Goal: Task Accomplishment & Management: Manage account settings

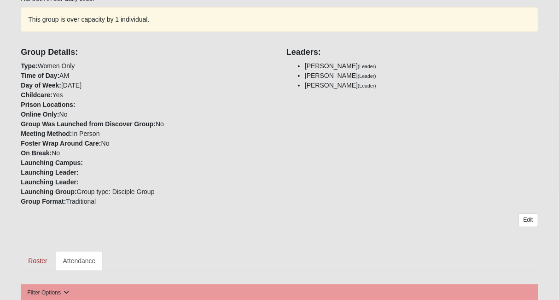
scroll to position [160, 0]
click at [530, 213] on link "Edit" at bounding box center [528, 219] width 20 height 13
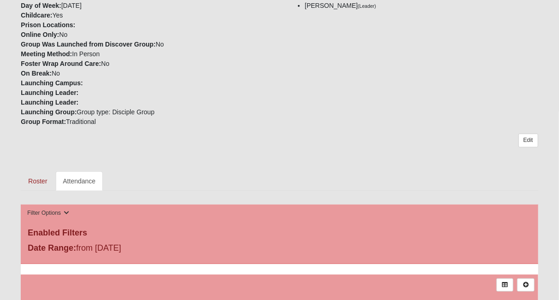
scroll to position [388, 0]
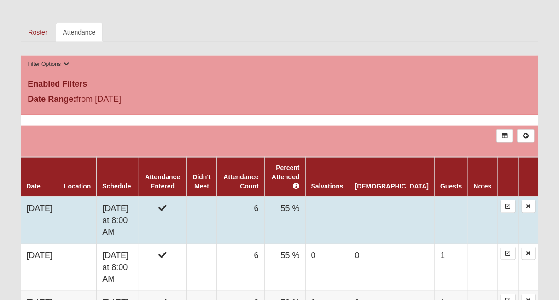
click at [264, 197] on td "6" at bounding box center [240, 220] width 47 height 47
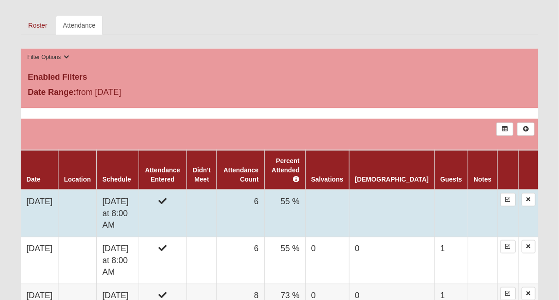
scroll to position [395, 0]
